Goal: Task Accomplishment & Management: Contribute content

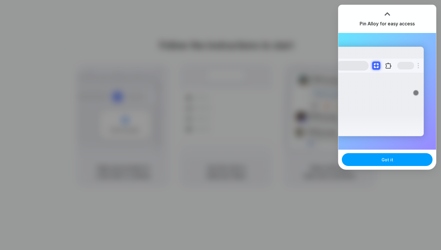
click at [398, 159] on button "Got it" at bounding box center [387, 159] width 91 height 13
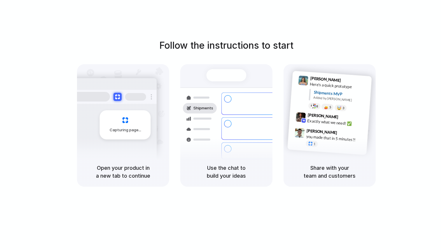
click at [268, 56] on div "Follow the instructions to start Capturing page Open your product in a new tab …" at bounding box center [226, 112] width 441 height 148
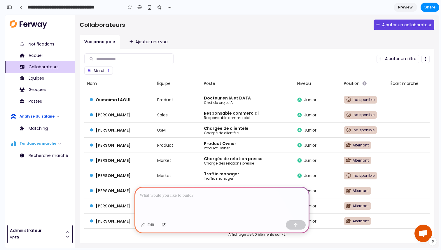
click at [277, 197] on p at bounding box center [222, 195] width 164 height 7
click at [301, 228] on button "button" at bounding box center [296, 224] width 20 height 9
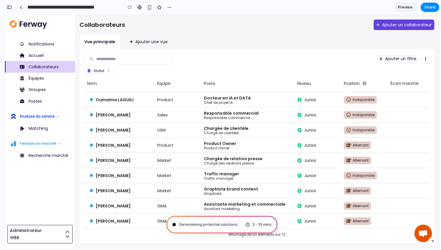
click at [215, 222] on span "Determining potential solutions" at bounding box center [208, 225] width 58 height 6
type input "**********"
click at [207, 223] on div "Dist .. 3 - 10 mins" at bounding box center [221, 224] width 111 height 17
click at [236, 225] on span "Pondering market opportunities ..." at bounding box center [209, 225] width 61 height 6
click at [112, 8] on input "**********" at bounding box center [85, 7] width 119 height 10
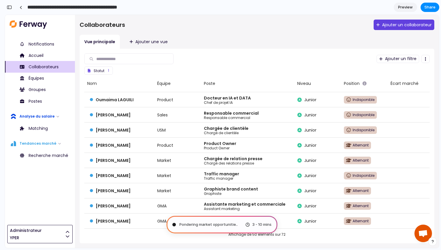
click at [112, 8] on input "**********" at bounding box center [85, 7] width 119 height 10
click at [191, 6] on button "button" at bounding box center [193, 7] width 9 height 9
click at [167, 26] on div "Duplicate Delete" at bounding box center [220, 125] width 441 height 250
click at [433, 241] on div "button" at bounding box center [432, 241] width 4 height 4
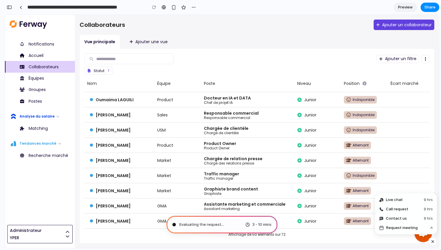
click at [433, 241] on div "button" at bounding box center [432, 241] width 5 height 7
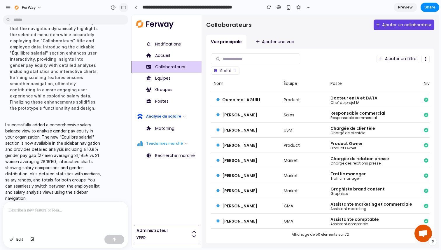
click at [123, 8] on div "button" at bounding box center [123, 8] width 5 height 4
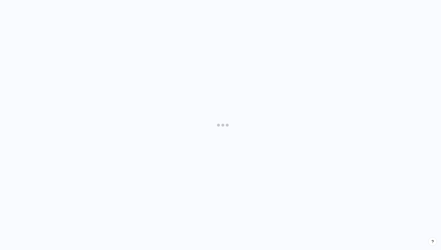
scroll to position [372, 0]
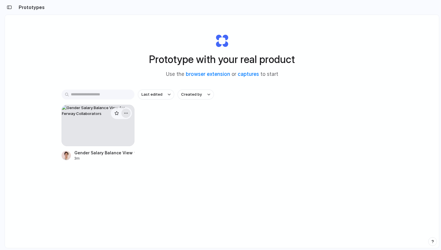
click at [128, 113] on button "button" at bounding box center [125, 112] width 9 height 9
click at [115, 64] on div "Open in new tab Rename Copy link Delete" at bounding box center [220, 125] width 441 height 250
click at [127, 112] on div "button" at bounding box center [126, 113] width 5 height 5
click at [108, 154] on span "Delete" at bounding box center [104, 155] width 12 height 6
